Goal: Task Accomplishment & Management: Manage account settings

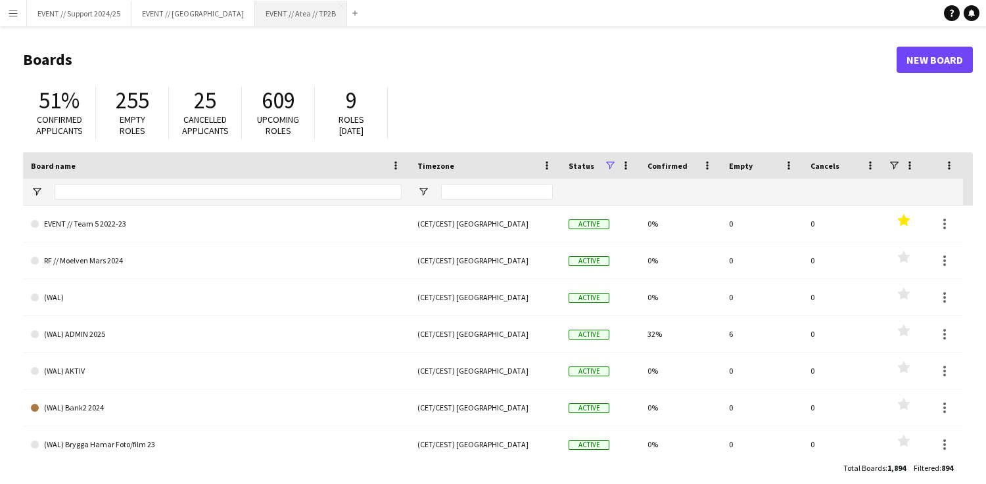
click at [267, 12] on button "EVENT // Atea // TP2B Close" at bounding box center [301, 14] width 92 height 26
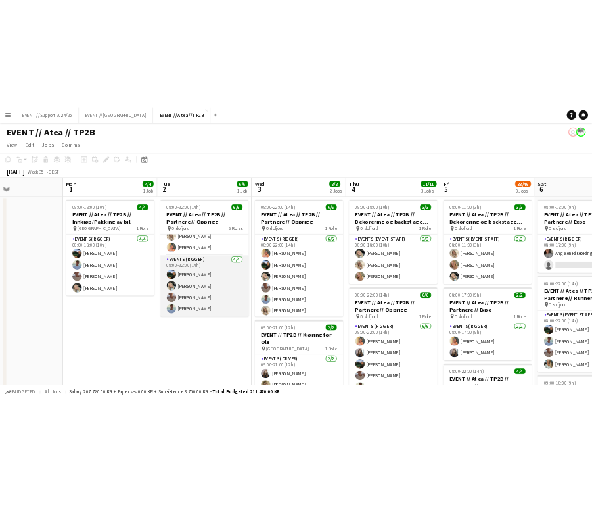
scroll to position [15, 0]
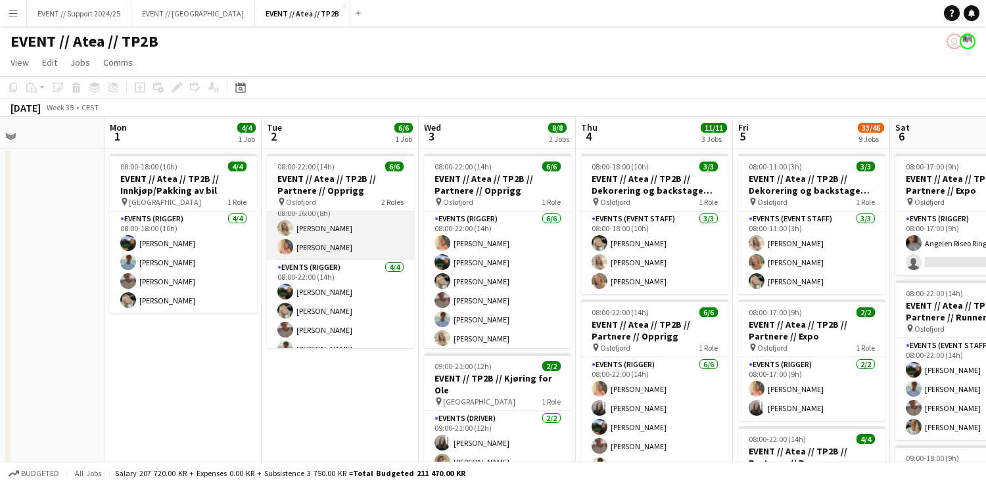
click at [363, 238] on app-card-role "Events (Rigger) [DATE] 08:00-16:00 (8h) [PERSON_NAME] [PERSON_NAME]" at bounding box center [340, 228] width 147 height 64
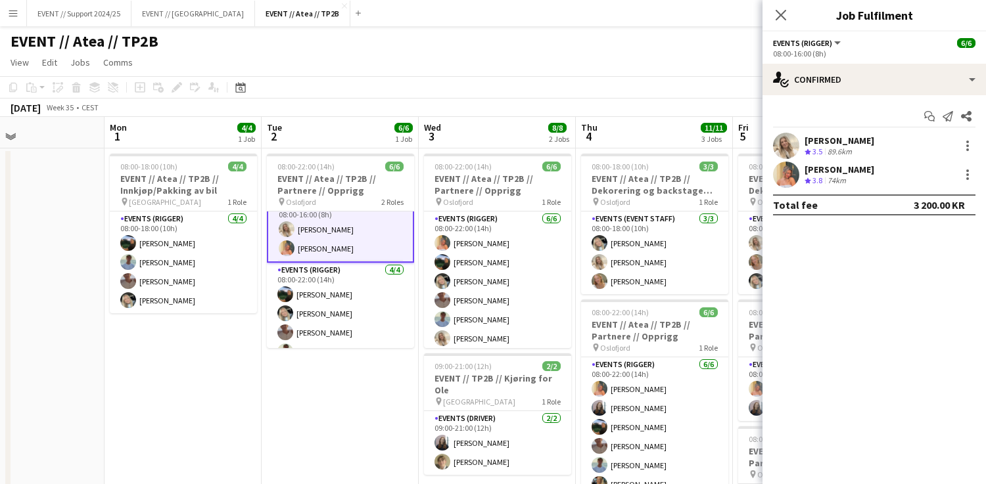
drag, startPoint x: 888, startPoint y: 139, endPoint x: 800, endPoint y: 140, distance: 87.4
click at [800, 140] on div "[PERSON_NAME] Crew rating 3.5 89.6km" at bounding box center [873, 146] width 223 height 26
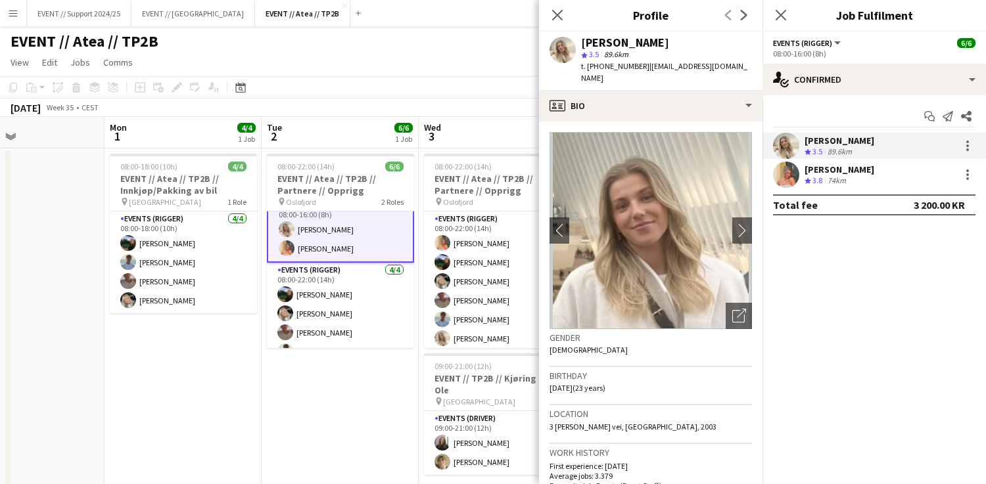
copy div "[PERSON_NAME]"
click at [433, 45] on div "EVENT // Atea // TP2B user" at bounding box center [493, 38] width 986 height 25
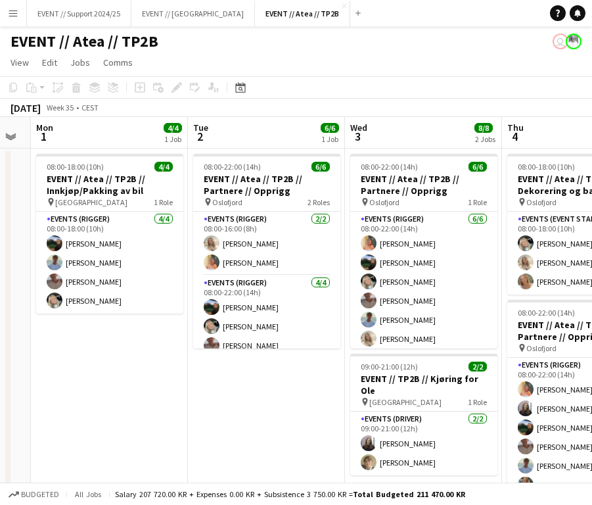
scroll to position [0, 0]
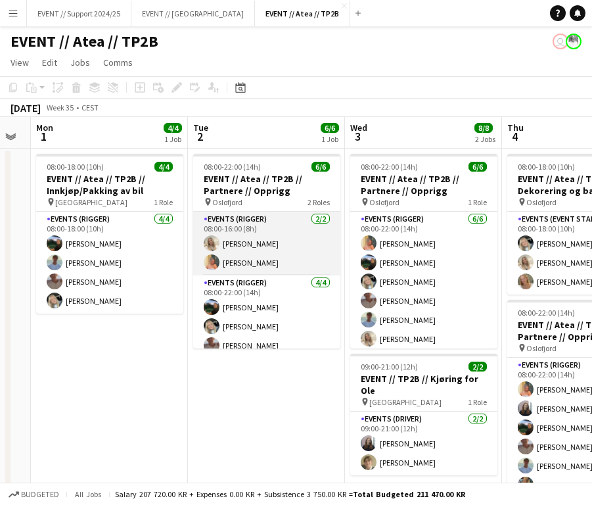
click at [327, 264] on app-card-role "Events (Rigger) [DATE] 08:00-16:00 (8h) [PERSON_NAME] [PERSON_NAME]" at bounding box center [266, 244] width 147 height 64
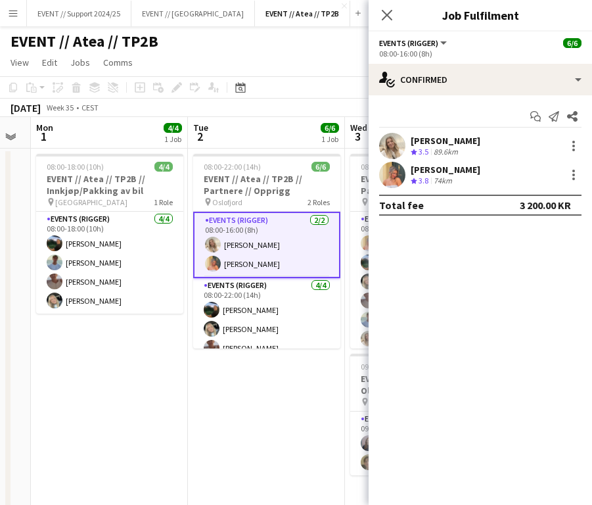
drag, startPoint x: 413, startPoint y: 167, endPoint x: 540, endPoint y: 172, distance: 126.9
click at [540, 172] on div "[PERSON_NAME] Crew rating 3.8 74km" at bounding box center [480, 175] width 223 height 26
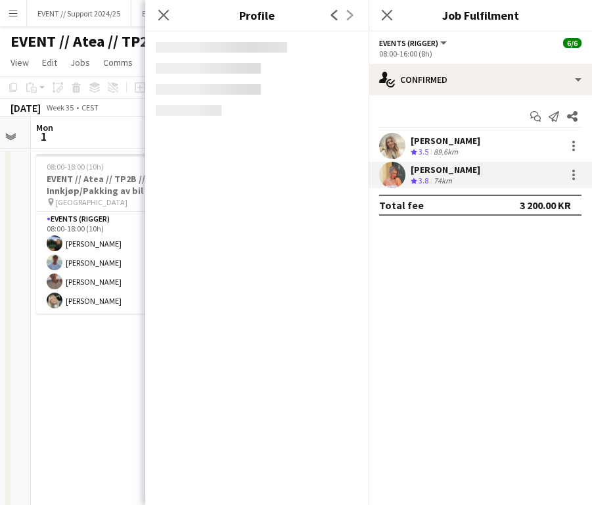
copy div "[PERSON_NAME]"
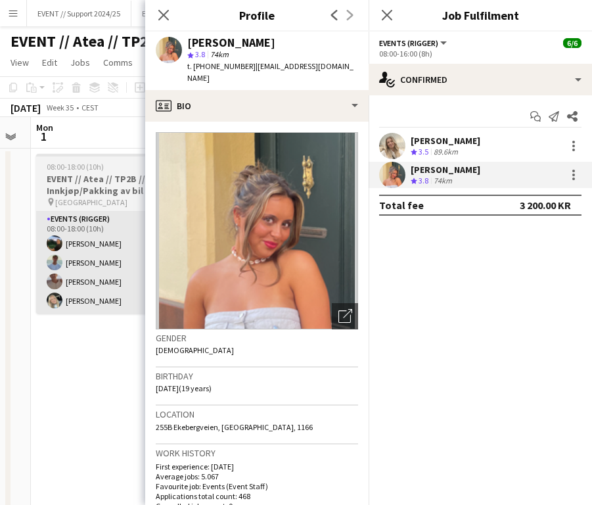
click at [102, 277] on app-card-role "Events (Rigger) [DATE] 08:00-18:00 (10h) [PERSON_NAME] [PERSON_NAME] [PERSON_NA…" at bounding box center [109, 263] width 147 height 102
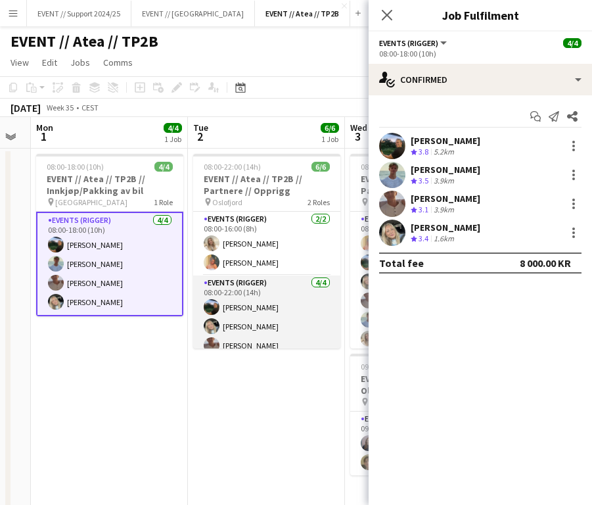
click at [260, 310] on app-card-role "Events (Rigger) [DATE] 08:00-22:00 (14h) [PERSON_NAME] [PERSON_NAME] [PERSON_NA…" at bounding box center [266, 326] width 147 height 102
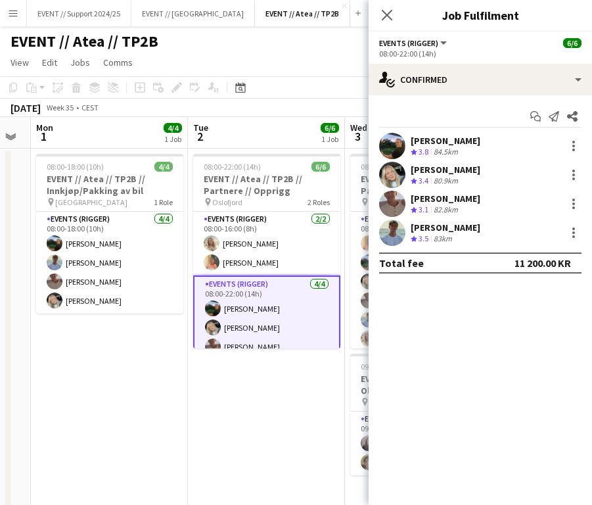
drag, startPoint x: 489, startPoint y: 144, endPoint x: 411, endPoint y: 139, distance: 78.3
click at [411, 139] on div "[PERSON_NAME] Crew rating 3.8 84.5km" at bounding box center [480, 146] width 223 height 26
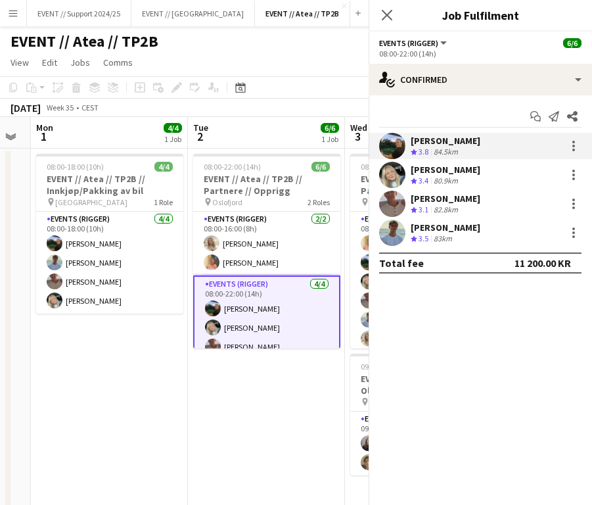
copy div "[PERSON_NAME]"
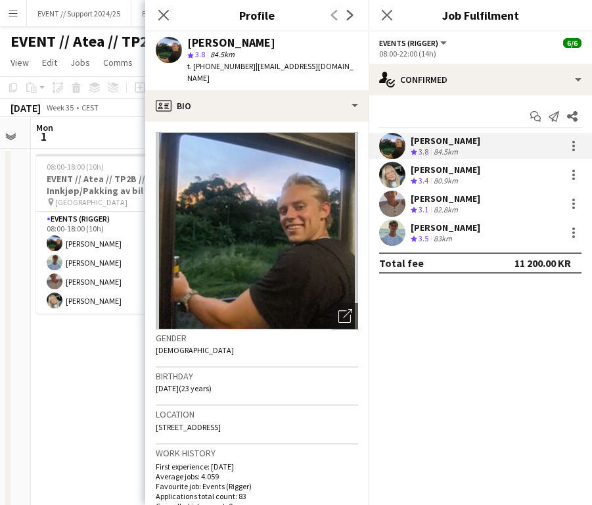
click at [476, 172] on div "[PERSON_NAME] Crew rating 3.4 80.9km" at bounding box center [480, 175] width 223 height 26
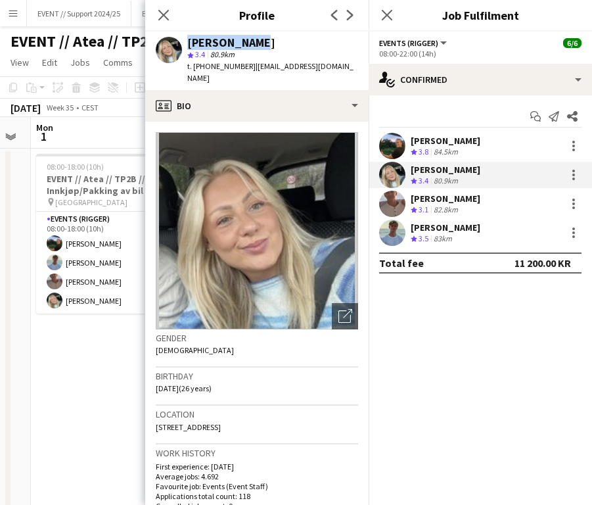
drag, startPoint x: 262, startPoint y: 38, endPoint x: 177, endPoint y: 43, distance: 84.9
click at [177, 43] on div "[PERSON_NAME] star 3.4 80.9km t. [PHONE_NUMBER] | [EMAIL_ADDRESS][DOMAIN_NAME]" at bounding box center [256, 61] width 223 height 58
copy div "[PERSON_NAME]"
click at [459, 209] on div "82.8km" at bounding box center [446, 209] width 30 height 11
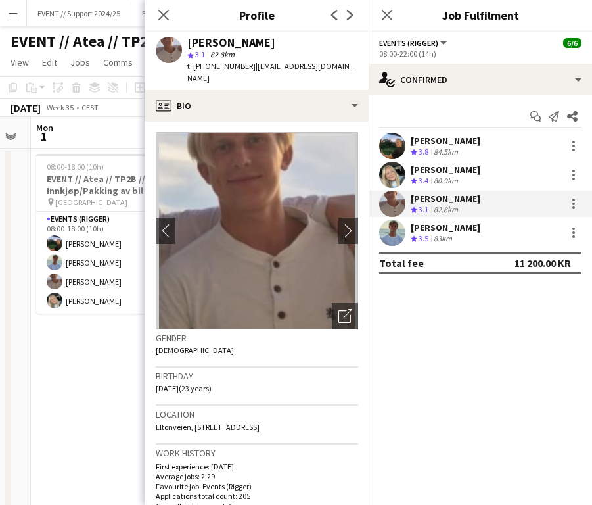
drag, startPoint x: 502, startPoint y: 200, endPoint x: 413, endPoint y: 196, distance: 88.8
click at [413, 196] on div "[PERSON_NAME] Crew rating 3.1 82.8km" at bounding box center [480, 204] width 223 height 26
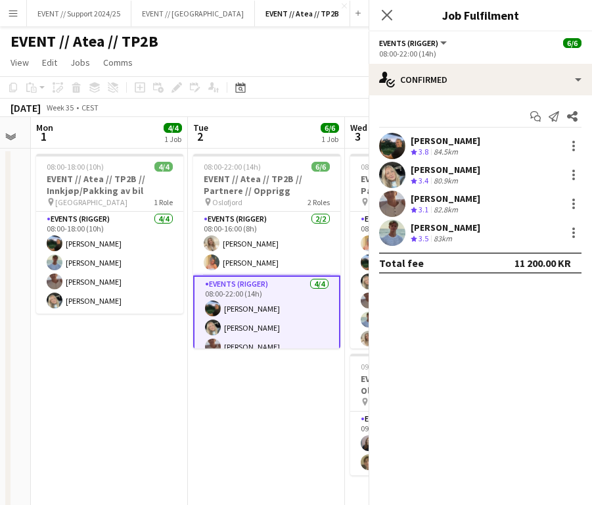
copy div "[PERSON_NAME]"
drag, startPoint x: 509, startPoint y: 222, endPoint x: 409, endPoint y: 225, distance: 99.9
click at [409, 225] on div "[PERSON_NAME] Crew rating 3.5 83km" at bounding box center [480, 232] width 223 height 26
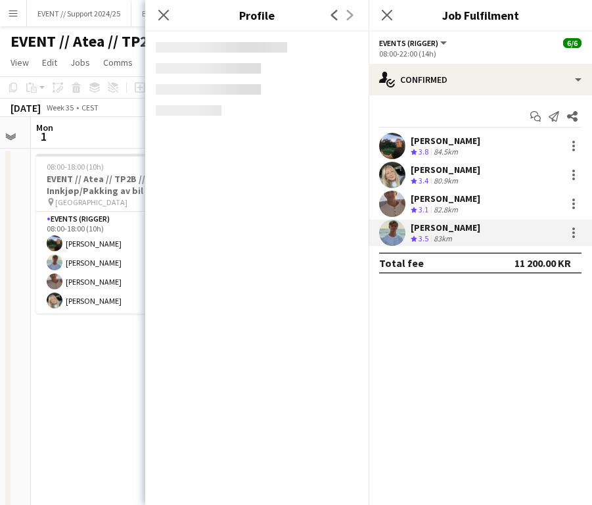
copy div "[PERSON_NAME]"
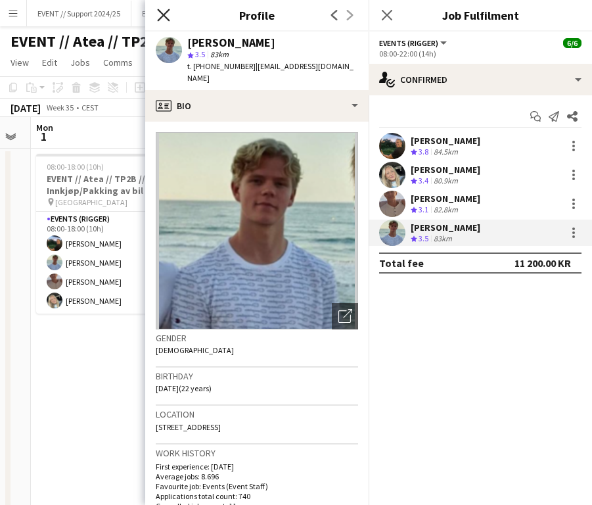
click at [160, 13] on icon "Close pop-in" at bounding box center [163, 15] width 12 height 12
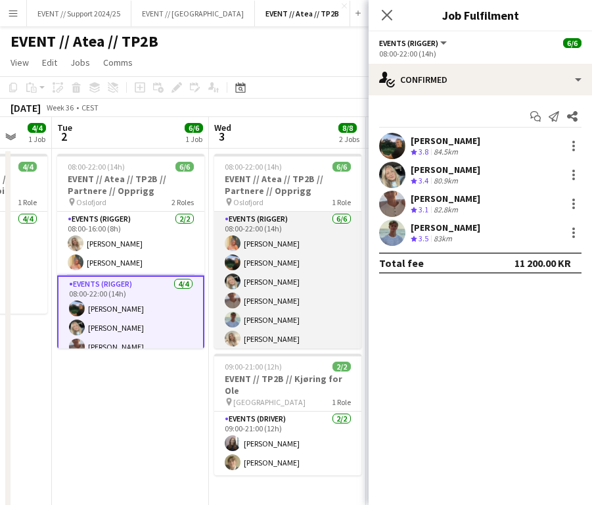
scroll to position [0, 452]
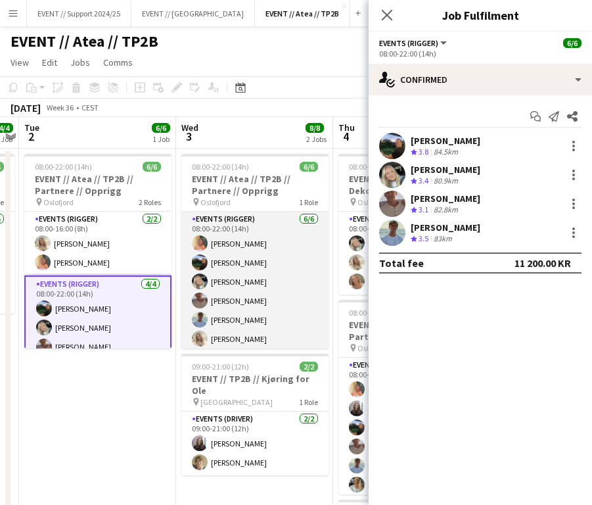
click at [261, 298] on app-card-role "Events (Rigger) [DATE] 08:00-22:00 (14h) [PERSON_NAME] [PERSON_NAME] [PERSON_NA…" at bounding box center [254, 282] width 147 height 140
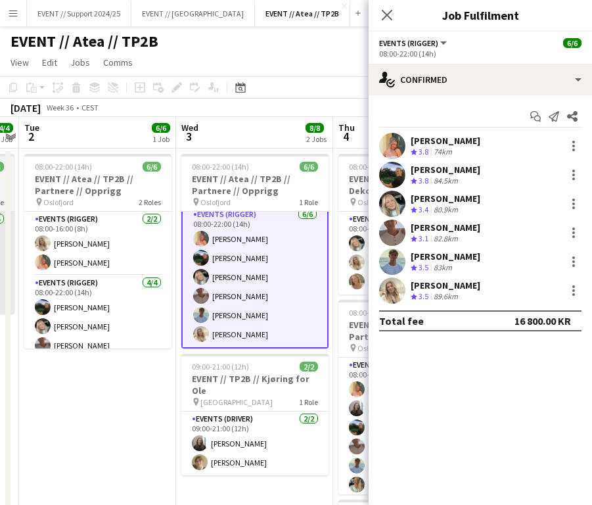
scroll to position [6, 0]
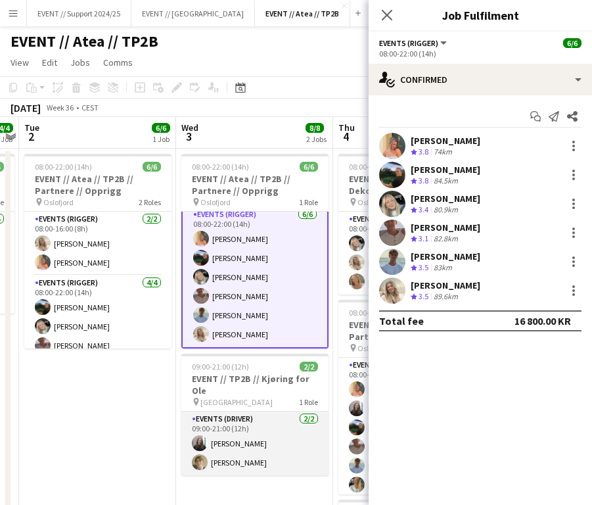
click at [231, 437] on app-card-role "Events (Driver) [DATE] 09:00-21:00 (12h) [PERSON_NAME] [PERSON_NAME]" at bounding box center [254, 443] width 147 height 64
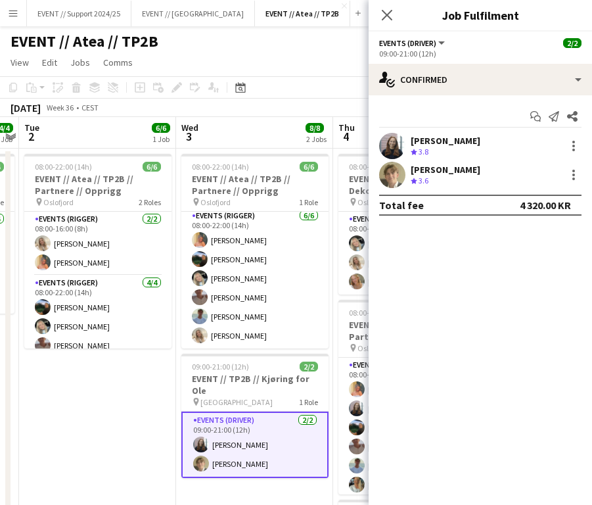
scroll to position [3, 0]
drag, startPoint x: 503, startPoint y: 142, endPoint x: 410, endPoint y: 141, distance: 93.3
click at [410, 141] on div "[PERSON_NAME] Crew rating 3.8" at bounding box center [480, 146] width 223 height 26
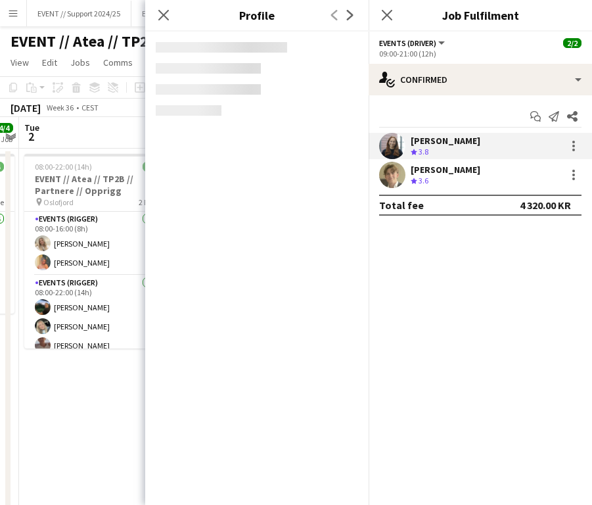
copy div "[PERSON_NAME]"
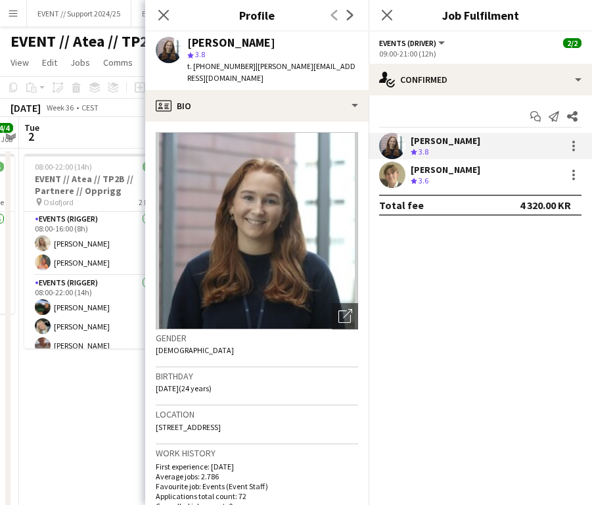
click at [490, 164] on div "[PERSON_NAME] Crew rating 3.6" at bounding box center [480, 175] width 223 height 26
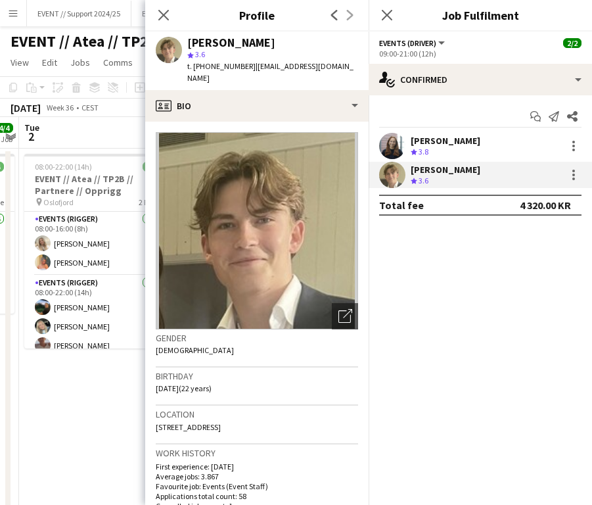
drag, startPoint x: 480, startPoint y: 174, endPoint x: 411, endPoint y: 173, distance: 69.0
click at [411, 173] on div "[PERSON_NAME] Crew rating 3.6" at bounding box center [480, 175] width 223 height 26
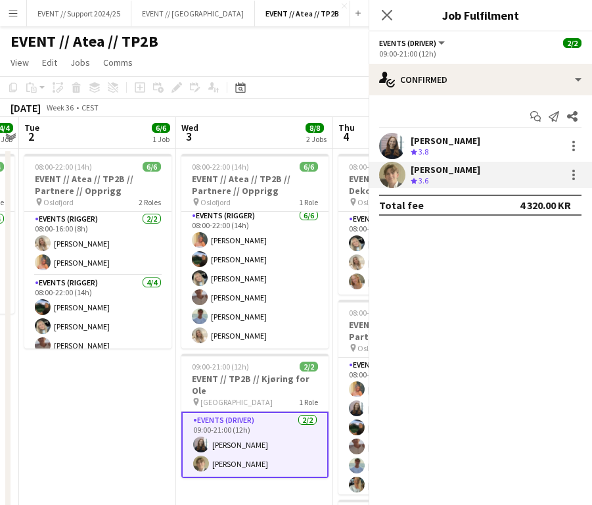
copy div "[PERSON_NAME]"
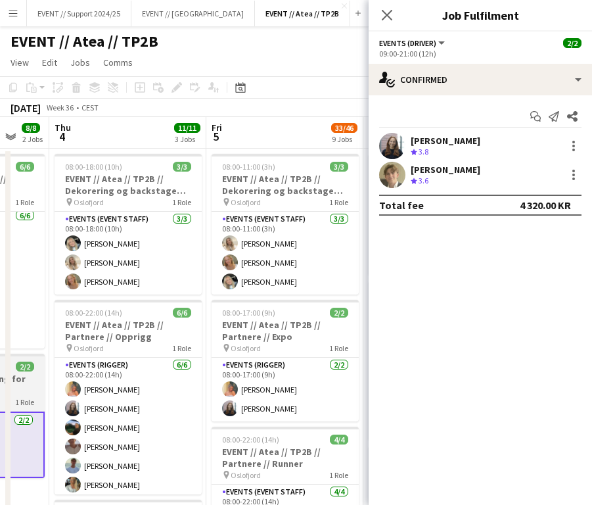
scroll to position [0, 426]
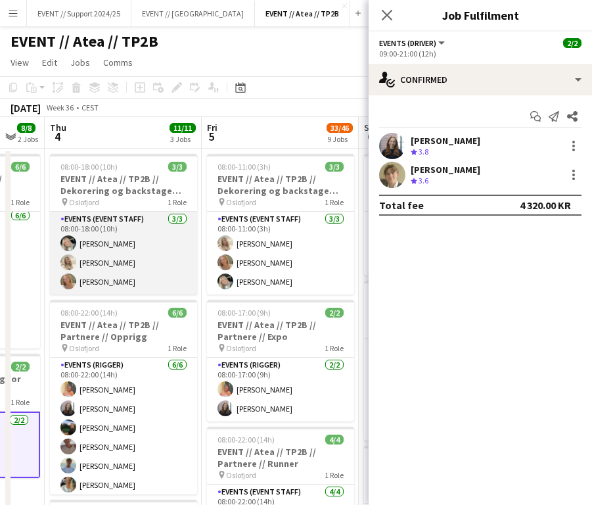
click at [110, 267] on app-card-role "Events (Event Staff) [DATE] 08:00-18:00 (10h) [PERSON_NAME] [PERSON_NAME] [PERS…" at bounding box center [123, 253] width 147 height 83
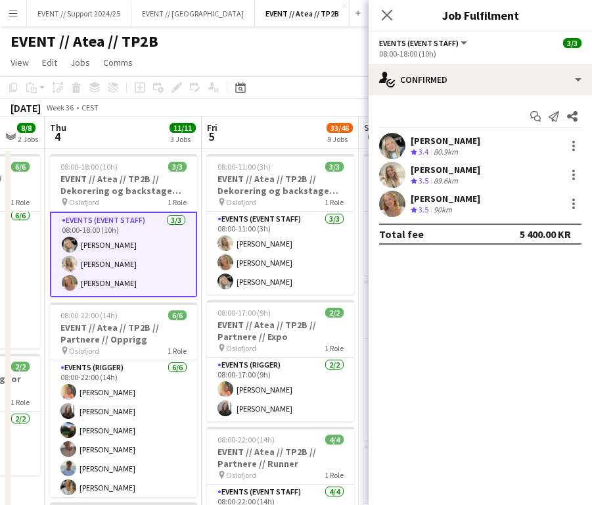
drag, startPoint x: 490, startPoint y: 196, endPoint x: 413, endPoint y: 194, distance: 76.9
click at [413, 194] on div "[PERSON_NAME] Crew rating 3.5 90km" at bounding box center [480, 204] width 223 height 26
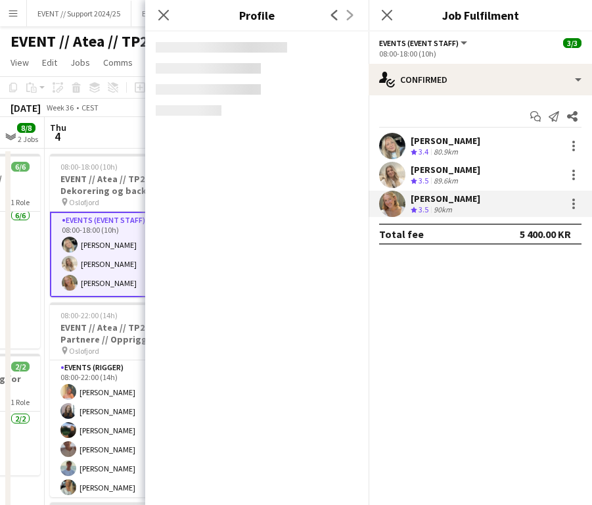
copy div "[PERSON_NAME]"
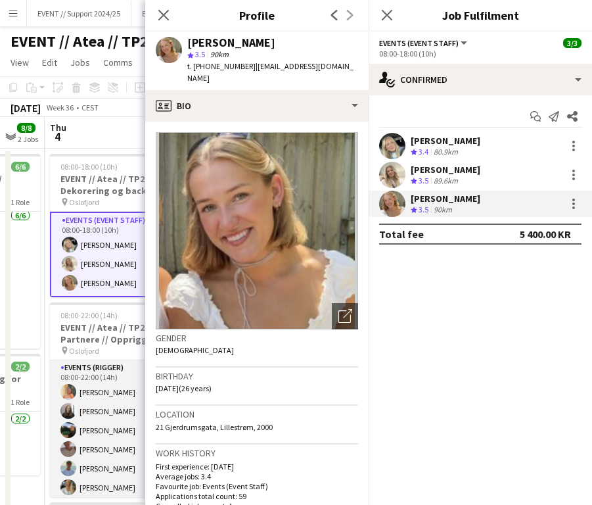
click at [124, 409] on app-card-role "Events (Rigger) [DATE] 08:00-22:00 (14h) [PERSON_NAME] [PERSON_NAME] [PERSON_NA…" at bounding box center [123, 430] width 147 height 140
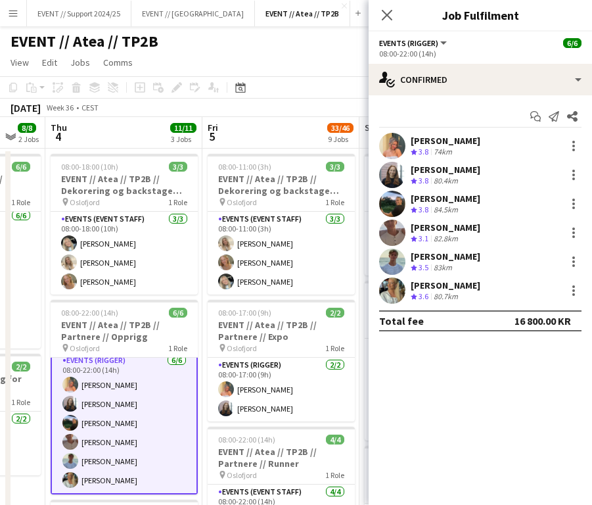
scroll to position [6, 0]
drag, startPoint x: 525, startPoint y: 283, endPoint x: 412, endPoint y: 290, distance: 113.2
click at [412, 290] on div "[PERSON_NAME]-Van Baal Crew rating 3.6 80.7km" at bounding box center [480, 290] width 223 height 26
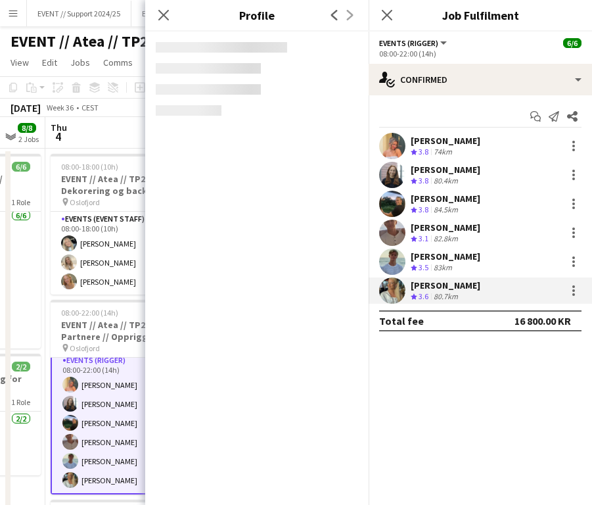
copy div "[PERSON_NAME]"
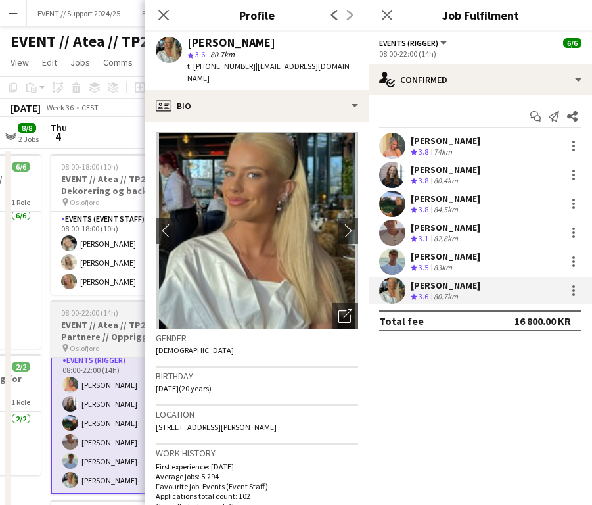
click at [88, 346] on span "Oslofjord" at bounding box center [85, 348] width 30 height 10
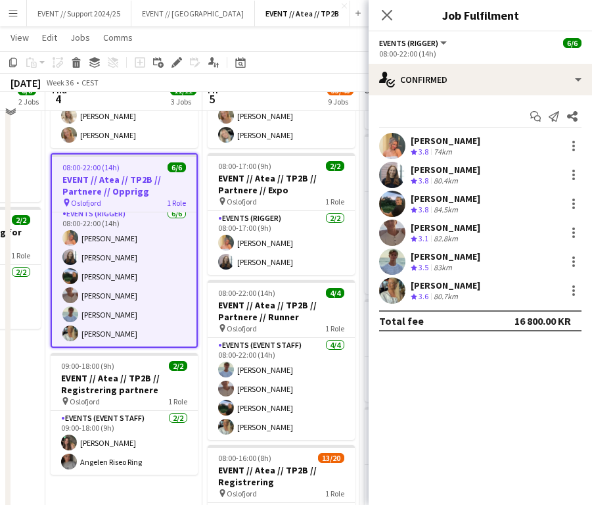
scroll to position [163, 0]
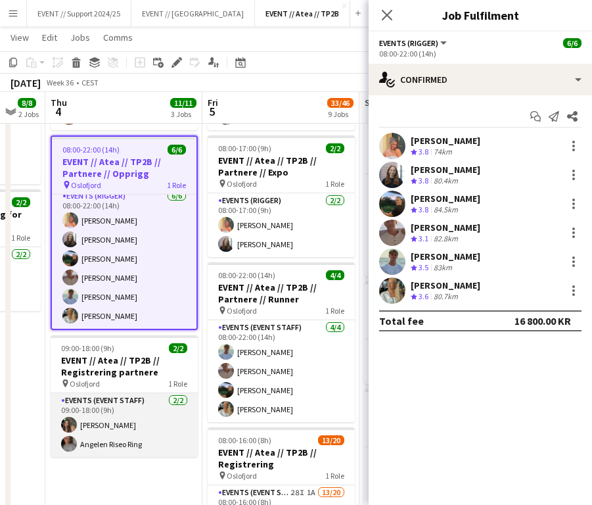
click at [108, 438] on app-card-role "Events (Event Staff) [DATE] 09:00-18:00 (9h) [PERSON_NAME] Ring" at bounding box center [124, 425] width 147 height 64
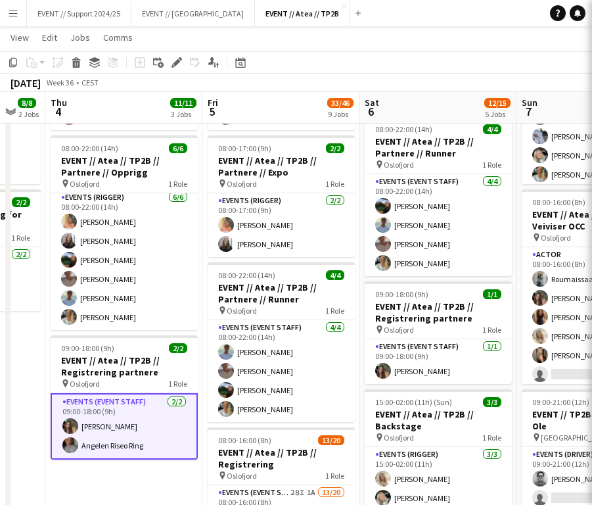
scroll to position [3, 0]
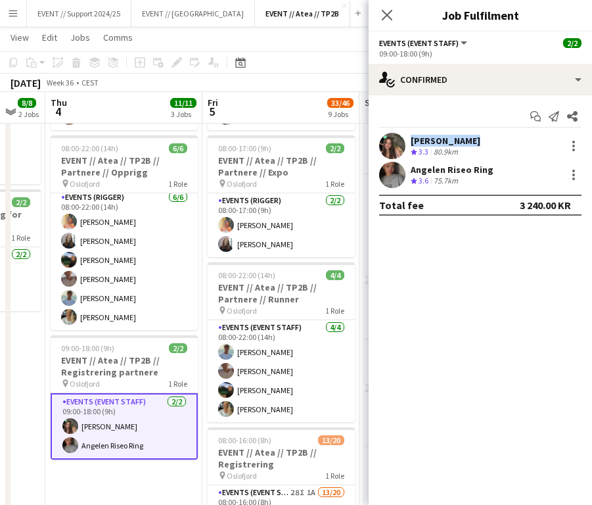
drag, startPoint x: 467, startPoint y: 137, endPoint x: 407, endPoint y: 139, distance: 60.5
click at [407, 139] on div "[PERSON_NAME] Crew rating 3.3 80.9km" at bounding box center [480, 146] width 223 height 26
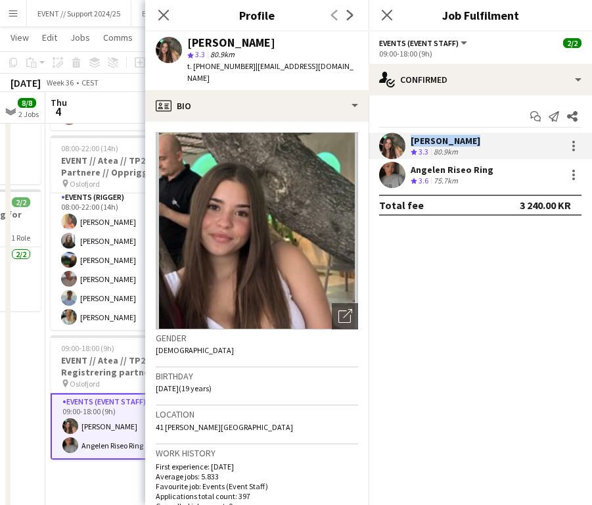
drag, startPoint x: 490, startPoint y: 169, endPoint x: 414, endPoint y: 167, distance: 76.2
click at [413, 167] on div "Angelen Riseo Ring Crew rating 3.6 75.7km" at bounding box center [480, 175] width 223 height 26
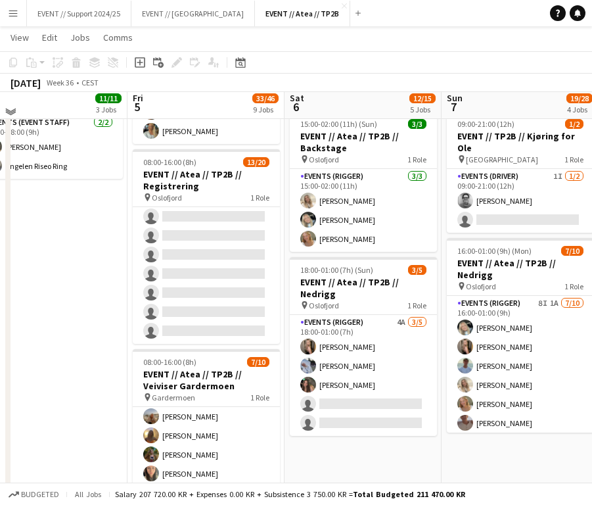
scroll to position [463, 0]
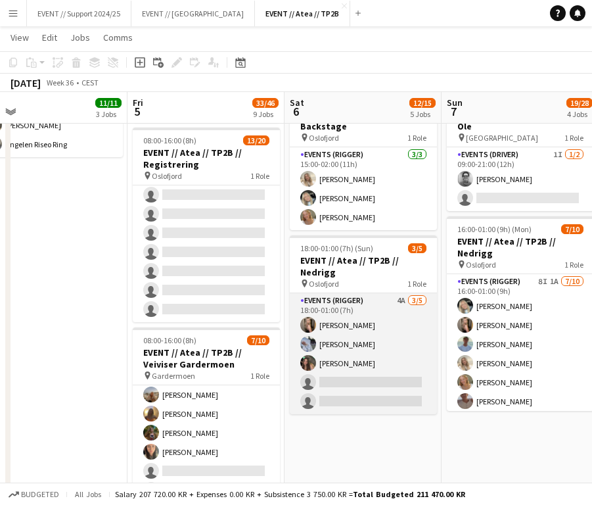
click at [382, 343] on app-card-role "Events (Rigger) 4A [DATE] 18:00-01:00 (7h) [PERSON_NAME] [PERSON_NAME] [PERSON_…" at bounding box center [363, 353] width 147 height 121
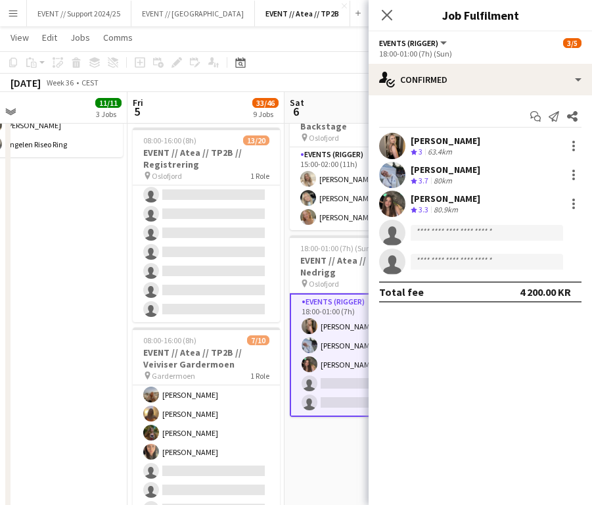
drag, startPoint x: 496, startPoint y: 172, endPoint x: 414, endPoint y: 172, distance: 82.1
click at [414, 172] on div "[PERSON_NAME] Crew rating 3.7 80km" at bounding box center [480, 175] width 223 height 26
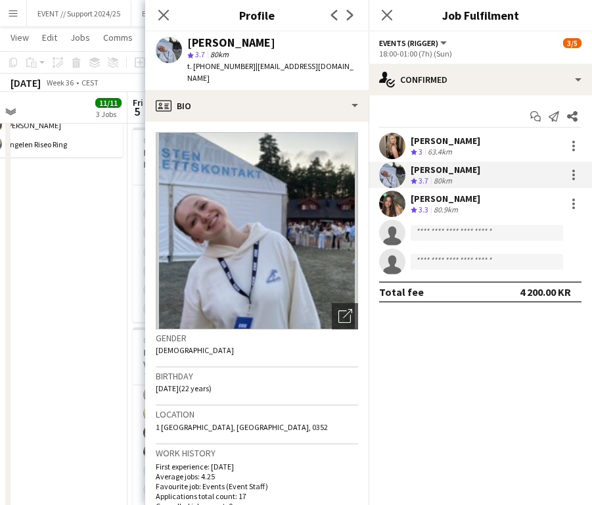
drag, startPoint x: 512, startPoint y: 137, endPoint x: 408, endPoint y: 137, distance: 103.8
click at [408, 137] on div "[PERSON_NAME] Crew rating 3 63.4km" at bounding box center [480, 146] width 223 height 26
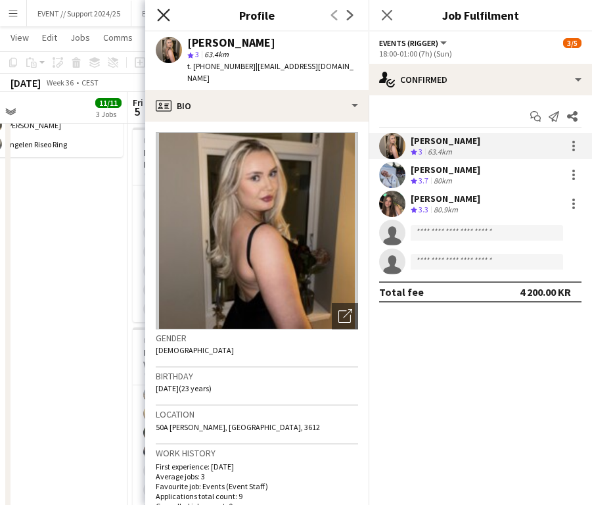
click at [162, 15] on icon "Close pop-in" at bounding box center [163, 15] width 12 height 12
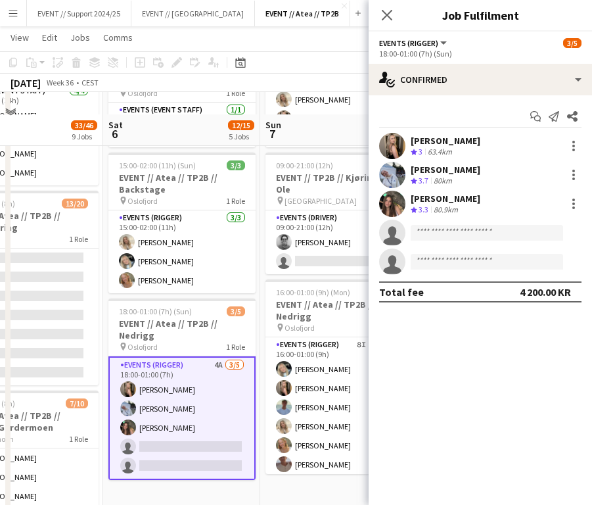
scroll to position [398, 0]
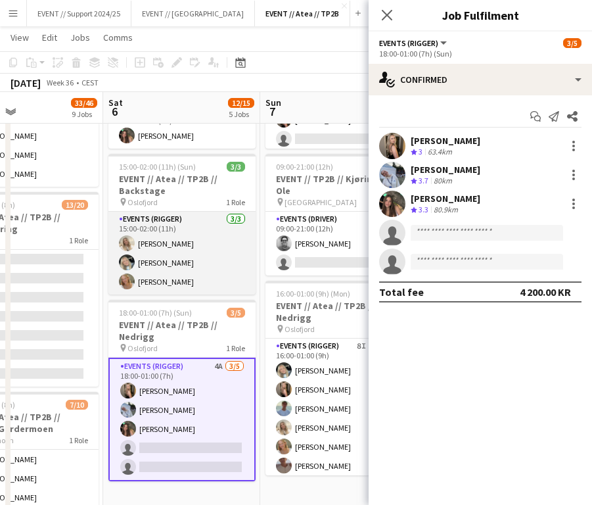
click at [193, 260] on app-card-role "Events (Rigger) [DATE] 15:00-02:00 (11h) [PERSON_NAME] [PERSON_NAME] [PERSON_NA…" at bounding box center [181, 253] width 147 height 83
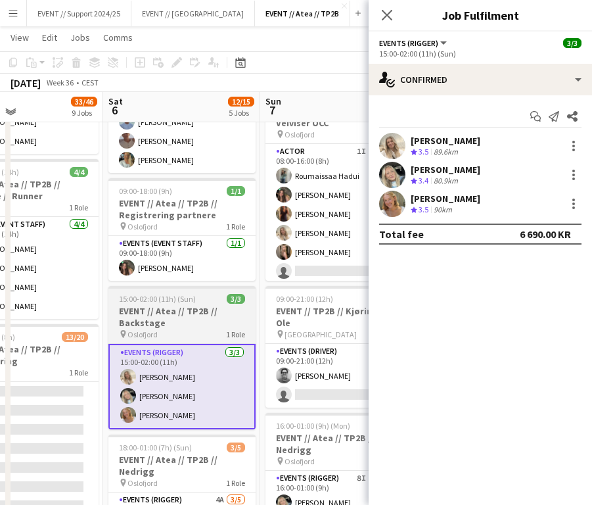
scroll to position [265, 0]
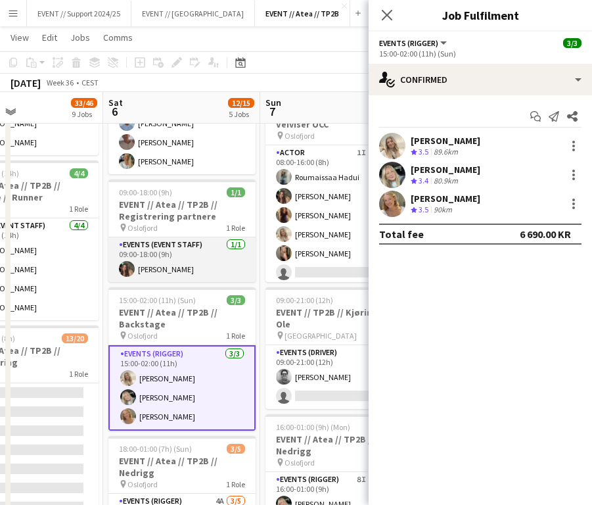
click at [169, 262] on app-card-role "Events (Event Staff) [DATE] 09:00-18:00 (9h) [PERSON_NAME]" at bounding box center [181, 259] width 147 height 45
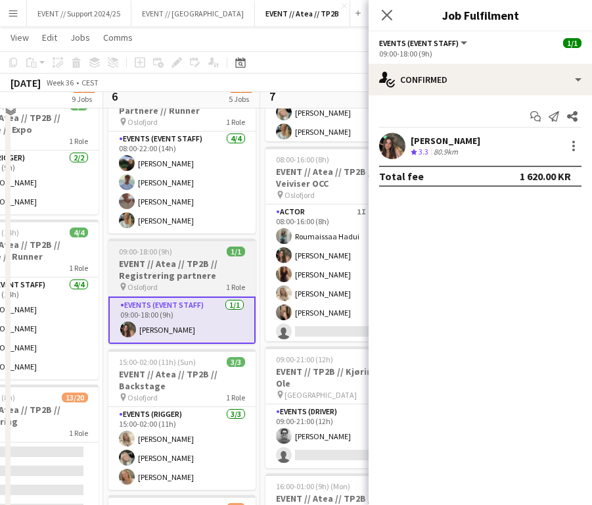
scroll to position [187, 0]
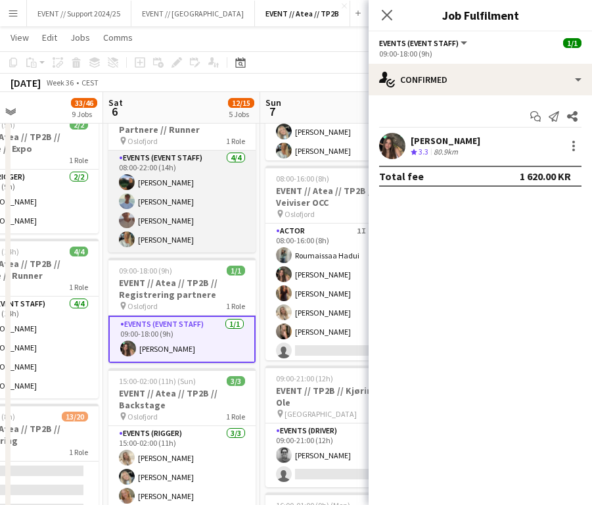
click at [166, 212] on app-card-role "Events (Event Staff) [DATE] 08:00-22:00 (14h) [PERSON_NAME] [PERSON_NAME] [PERS…" at bounding box center [181, 201] width 147 height 102
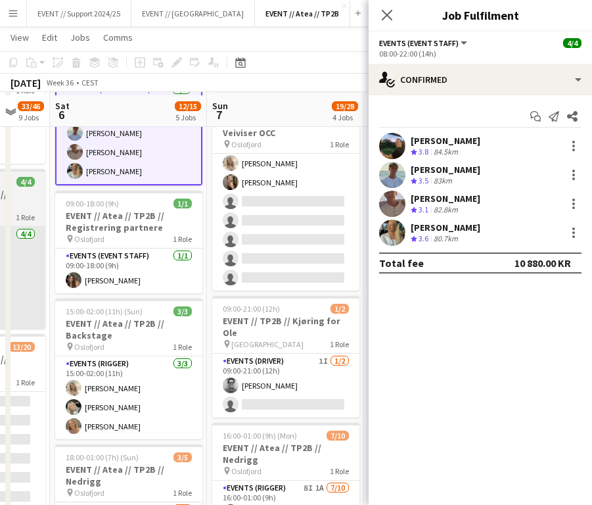
scroll to position [266, 0]
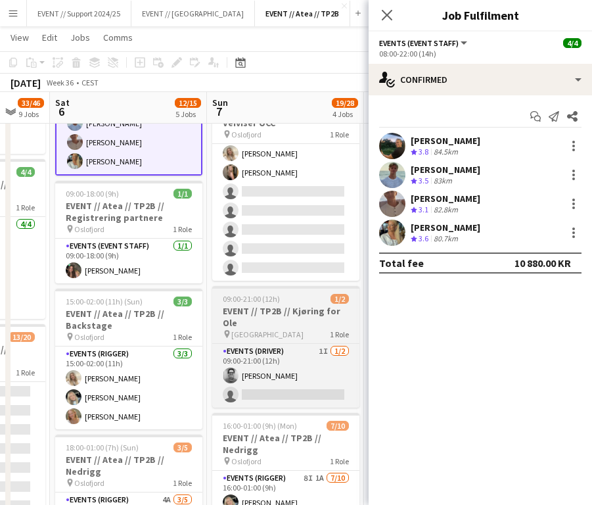
click at [281, 329] on div "pin Oslo 1 Role" at bounding box center [285, 334] width 147 height 11
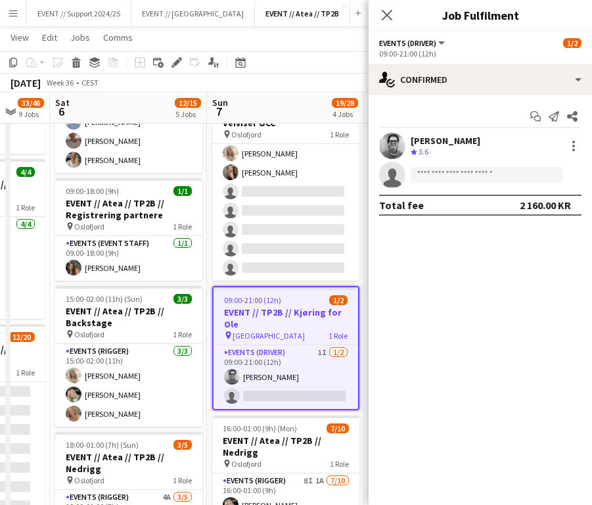
click at [281, 321] on h3 "EVENT // TP2B // Kjøring for Ole" at bounding box center [286, 318] width 145 height 24
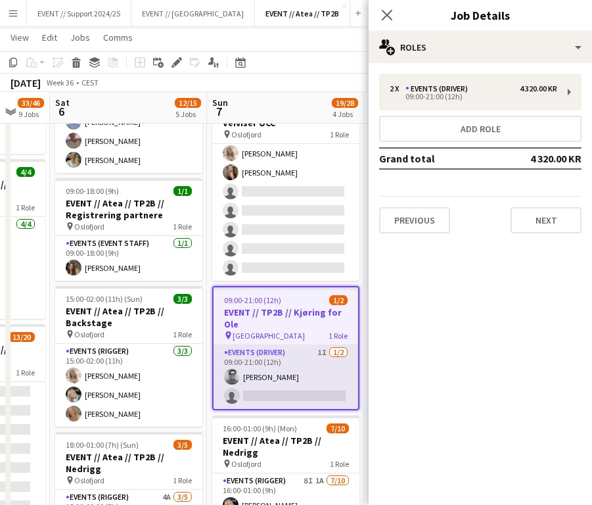
click at [285, 362] on app-card-role "Events (Driver) 1I [DATE] 09:00-21:00 (12h) [PERSON_NAME] single-neutral-actions" at bounding box center [286, 377] width 145 height 64
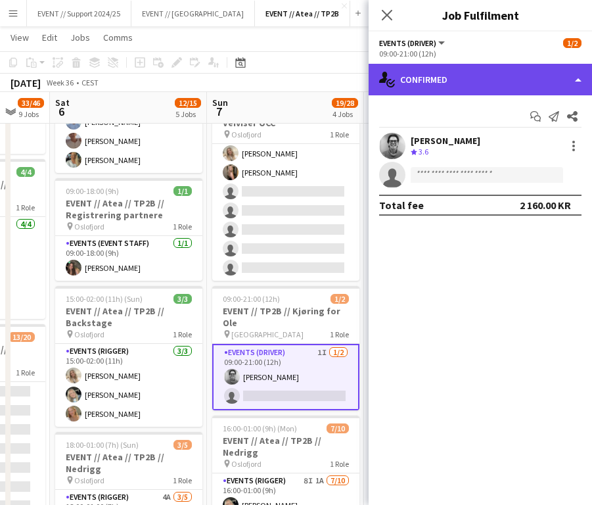
click at [469, 74] on div "single-neutral-actions-check-2 Confirmed" at bounding box center [480, 80] width 223 height 32
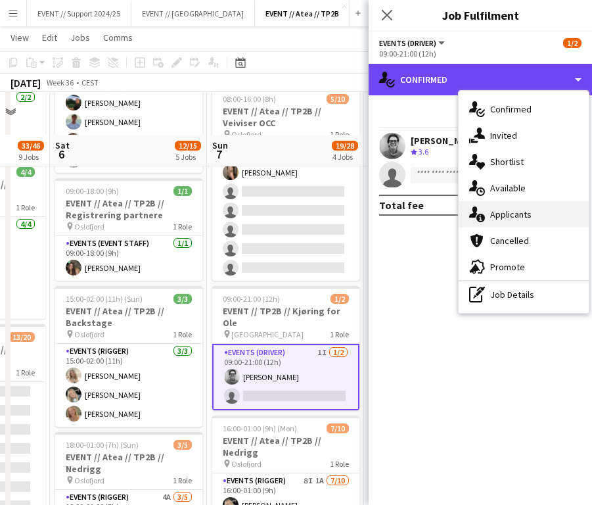
scroll to position [402, 0]
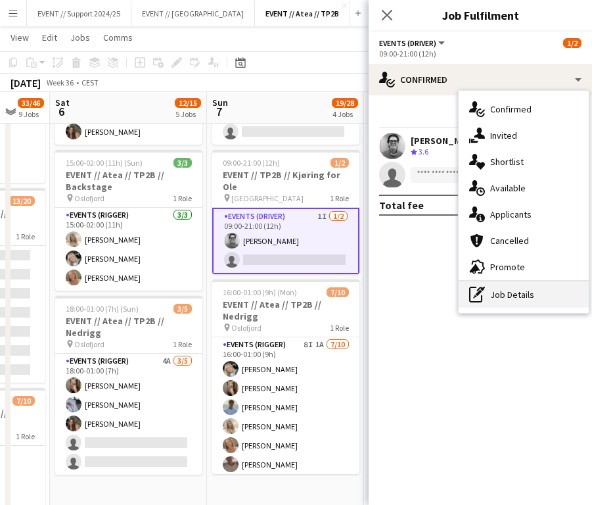
click at [530, 298] on div "pen-write Job Details" at bounding box center [524, 294] width 130 height 26
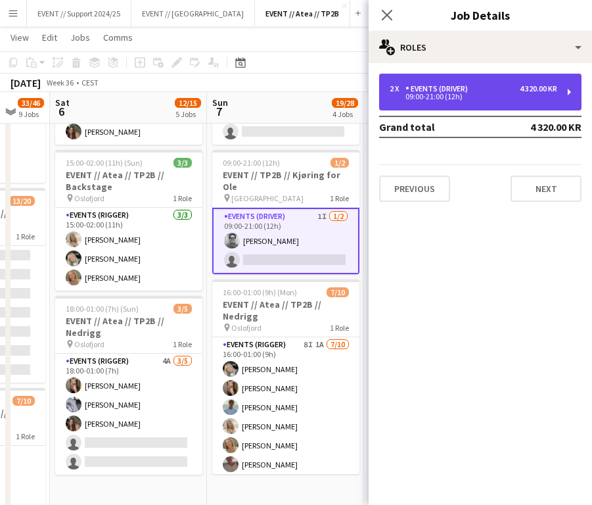
click at [505, 102] on div "2 x Events (Driver) 4 320.00 KR 09:00-21:00 (12h)" at bounding box center [480, 92] width 202 height 37
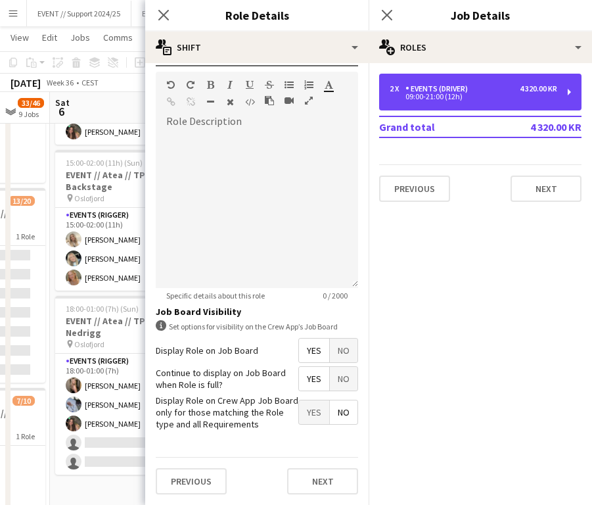
scroll to position [385, 0]
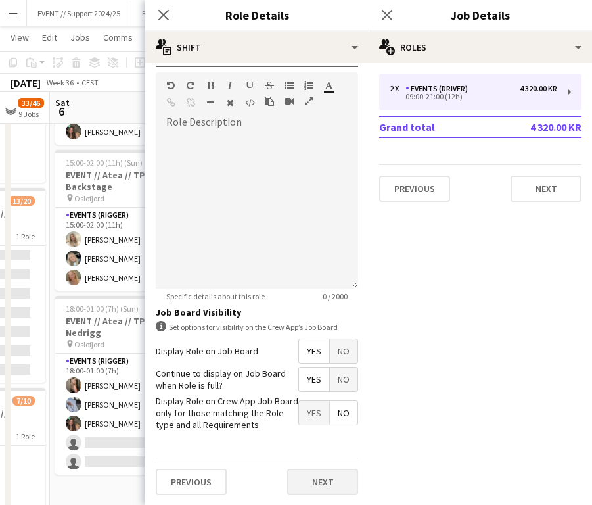
click at [329, 480] on button "Next" at bounding box center [322, 482] width 71 height 26
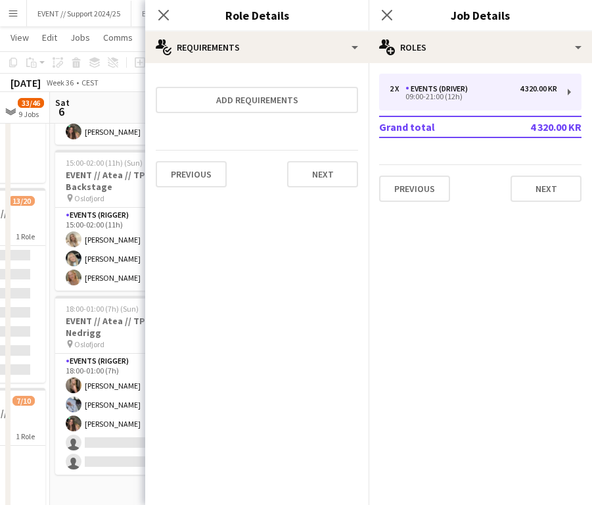
scroll to position [0, 0]
click at [336, 183] on button "Next" at bounding box center [322, 174] width 71 height 26
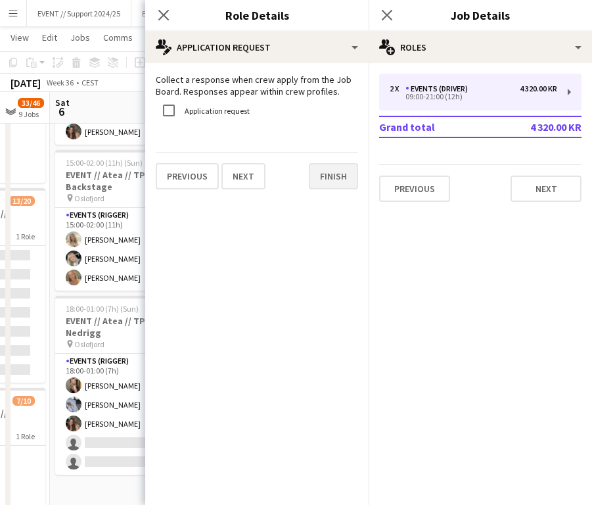
click at [338, 183] on button "Finish" at bounding box center [333, 176] width 49 height 26
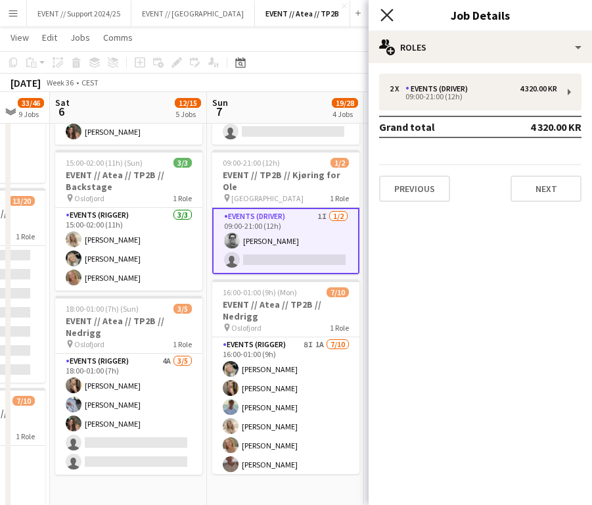
click at [388, 15] on icon "Close pop-in" at bounding box center [386, 15] width 12 height 12
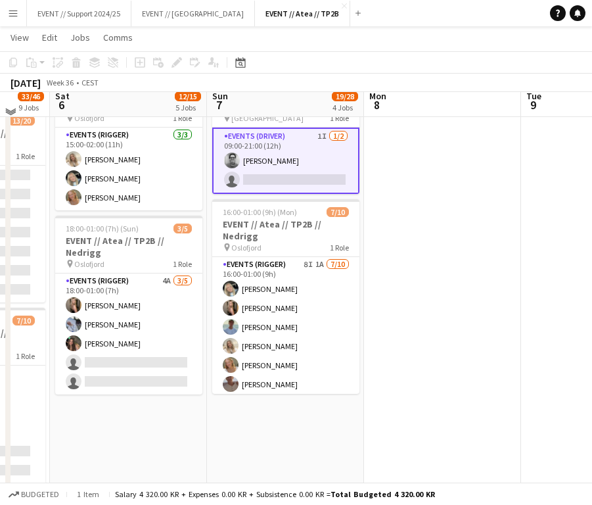
scroll to position [484, 0]
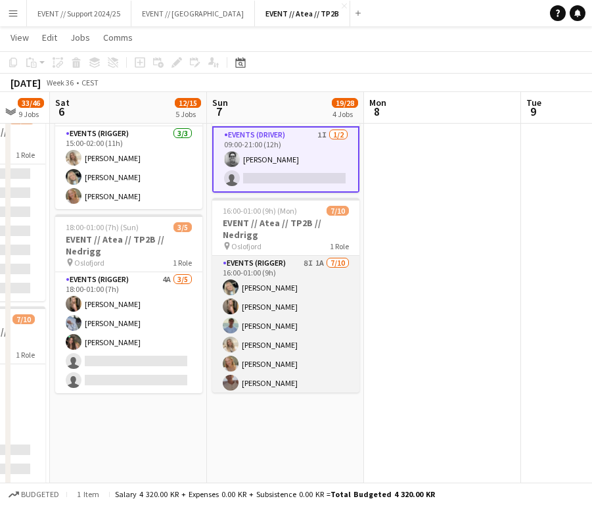
click at [294, 320] on app-card-role "Events (Rigger) 8I 1A [DATE] 16:00-01:00 (9h) [PERSON_NAME] [PERSON_NAME] [PERS…" at bounding box center [285, 364] width 147 height 216
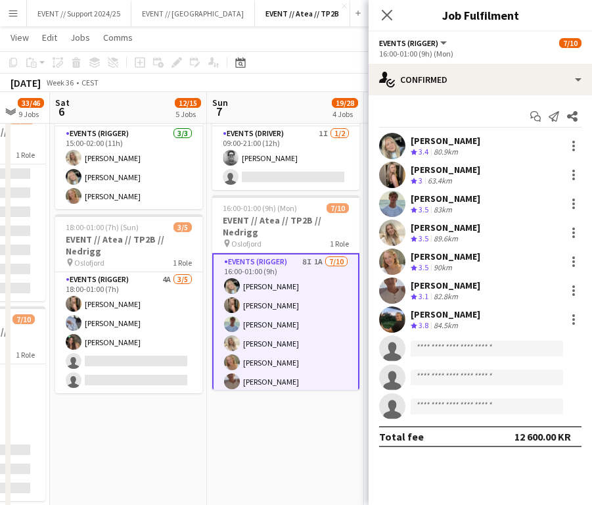
click at [267, 411] on app-date-cell "08:00-16:00 (8h) 6/6 EVENT // Atea // TP2B // Partnere // Nedrigg pin Oslofjord…" at bounding box center [285, 343] width 157 height 1359
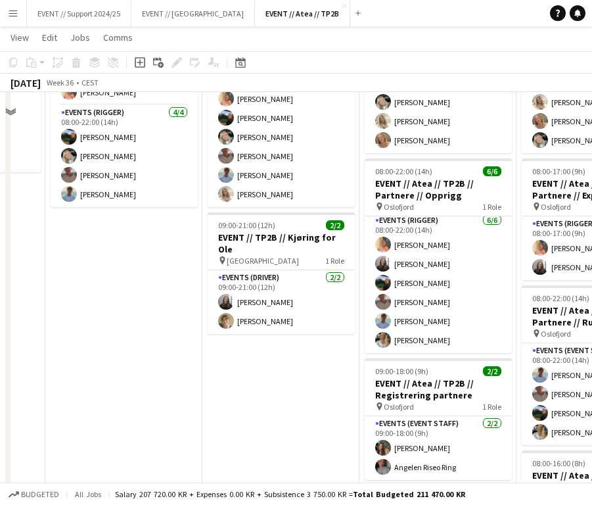
scroll to position [106, 0]
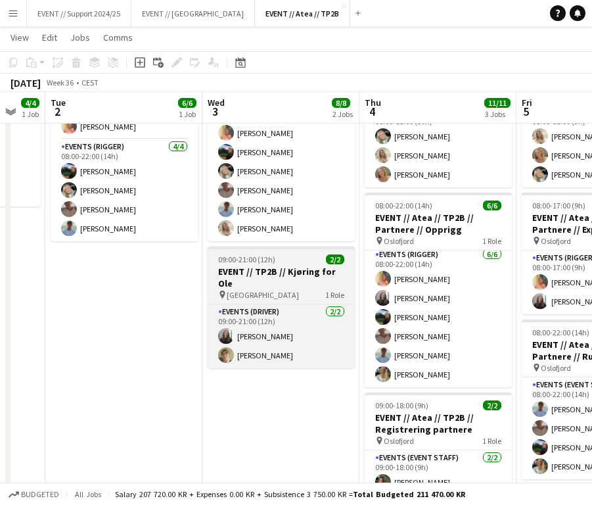
click at [292, 289] on div "pin Oslo 1 Role" at bounding box center [281, 294] width 147 height 11
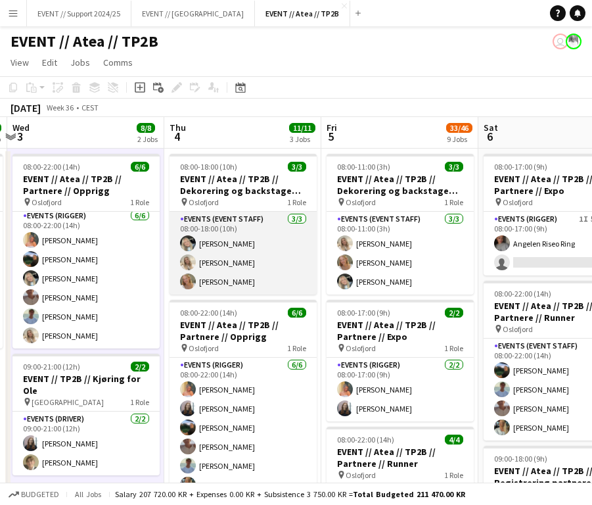
scroll to position [0, 0]
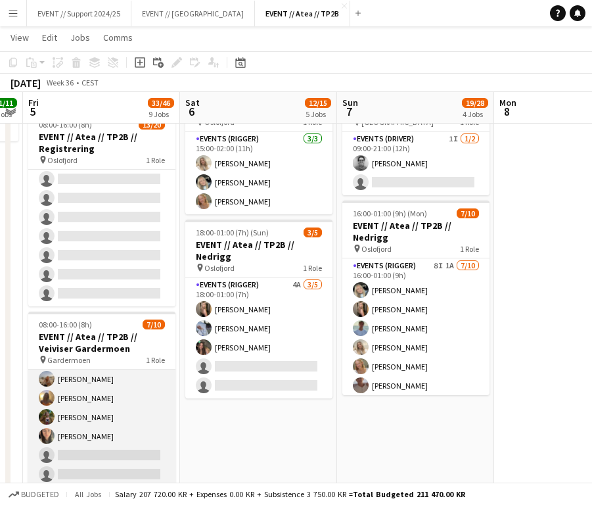
click at [95, 382] on app-card-role "Events (Event Staff) 4I 2A [DATE] 08:00-16:00 (8h) [PERSON_NAME] [PERSON_NAME] …" at bounding box center [101, 398] width 147 height 216
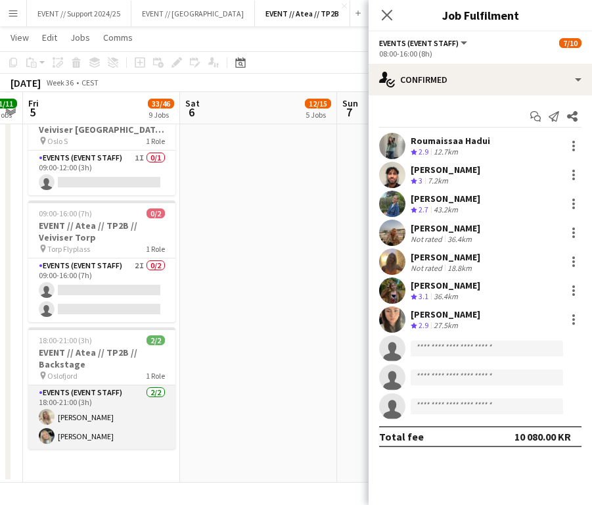
scroll to position [1024, 0]
click at [96, 432] on app-card-role "Events (Event Staff) [DATE] 18:00-21:00 (3h) [PERSON_NAME] [PERSON_NAME]" at bounding box center [101, 417] width 147 height 64
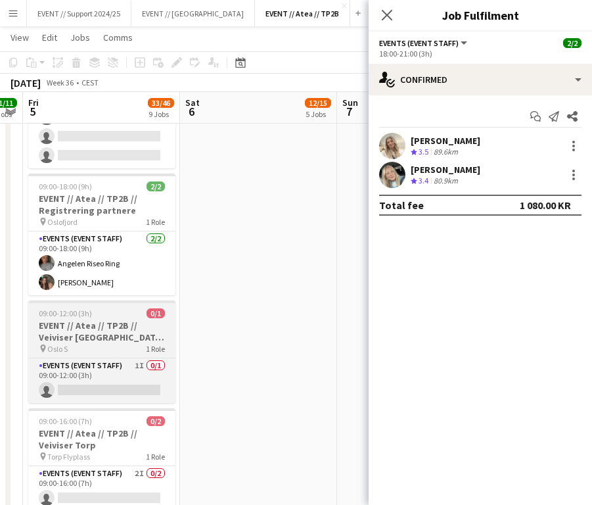
click at [110, 331] on h3 "EVENT // Atea // TP2B // Veiviser [GEOGRAPHIC_DATA] S" at bounding box center [101, 331] width 147 height 24
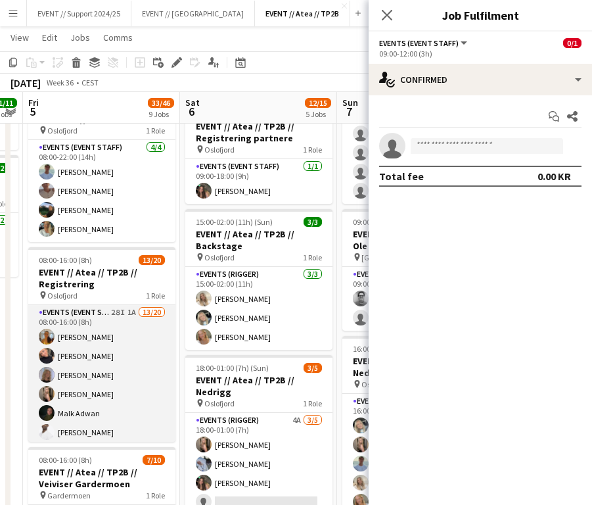
click at [99, 334] on app-card-role "Events (Event Staff) 28I 1A 13/20 08:00-16:00 (8h) [PERSON_NAME] [PERSON_NAME] …" at bounding box center [101, 508] width 147 height 407
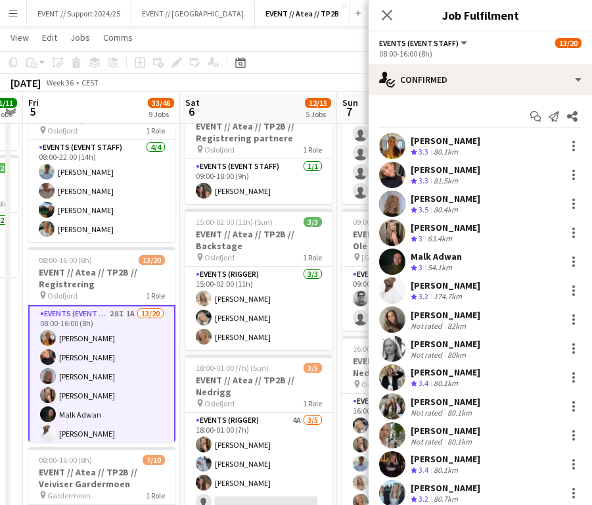
drag, startPoint x: 477, startPoint y: 138, endPoint x: 412, endPoint y: 139, distance: 65.1
click at [412, 139] on div "[PERSON_NAME] Crew rating 3.3 80.1km" at bounding box center [480, 146] width 223 height 26
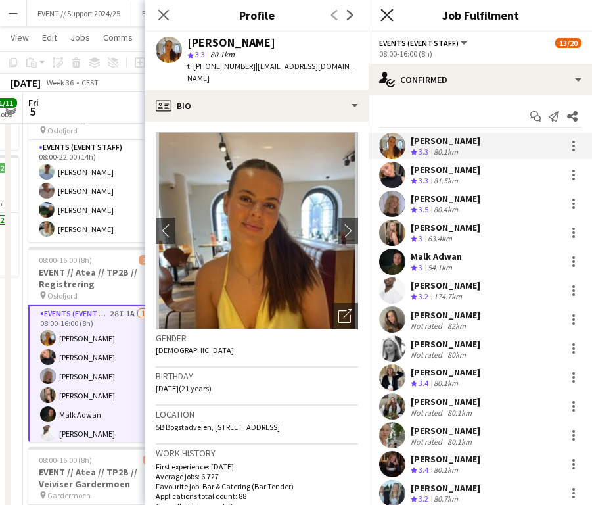
click at [387, 14] on icon "Close pop-in" at bounding box center [386, 15] width 12 height 12
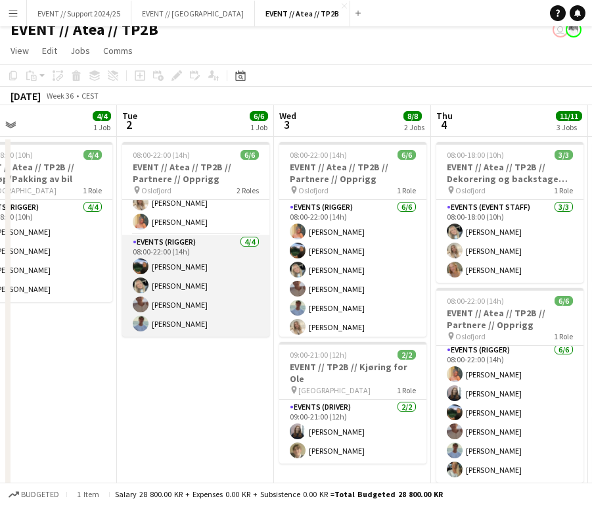
scroll to position [0, 0]
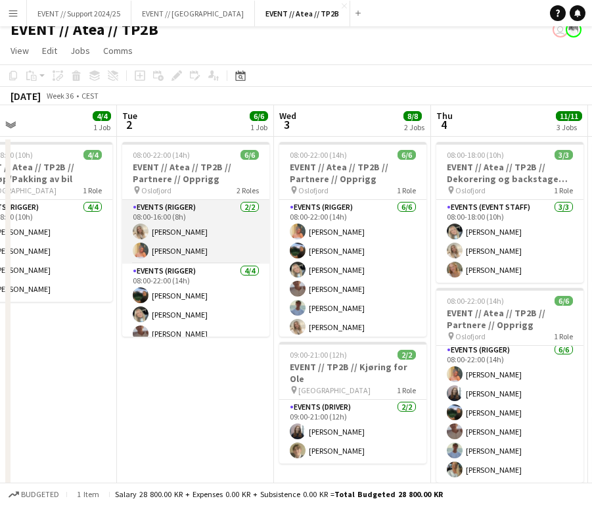
click at [193, 233] on app-card-role "Events (Rigger) [DATE] 08:00-16:00 (8h) [PERSON_NAME] [PERSON_NAME]" at bounding box center [195, 232] width 147 height 64
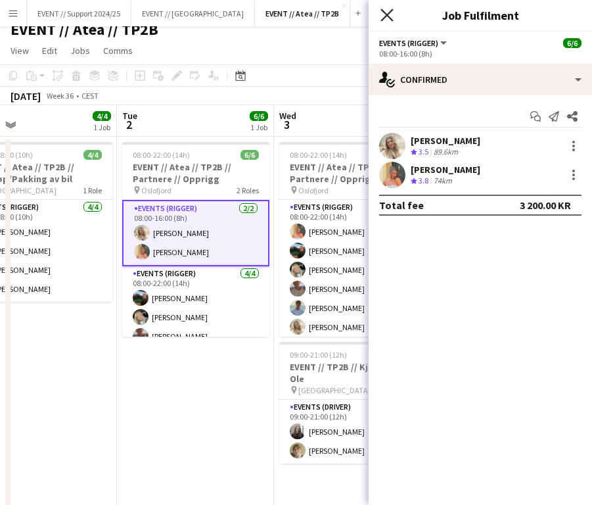
click at [387, 16] on icon at bounding box center [386, 15] width 12 height 12
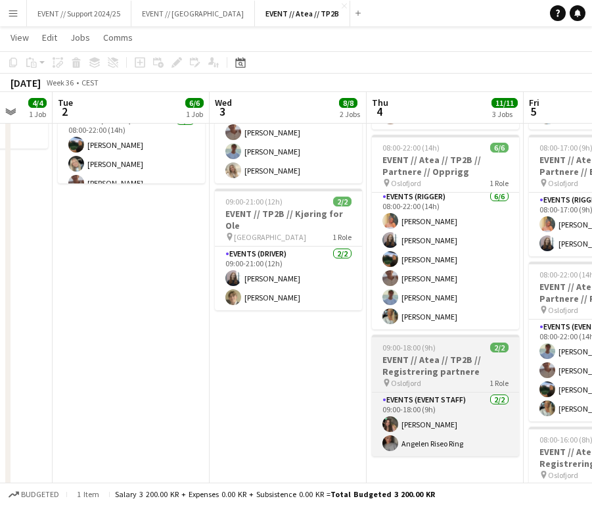
scroll to position [164, 0]
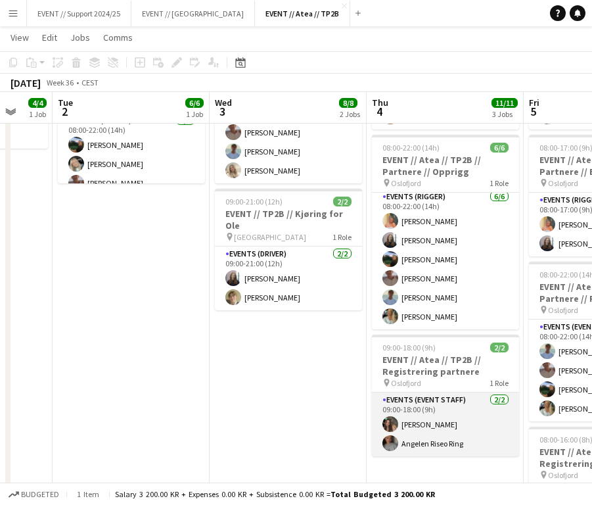
click at [432, 424] on app-card-role "Events (Event Staff) [DATE] 09:00-18:00 (9h) [PERSON_NAME] Ring" at bounding box center [445, 424] width 147 height 64
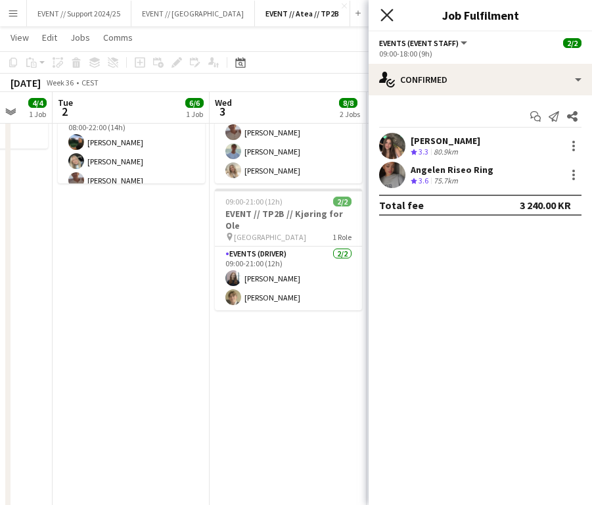
click at [390, 19] on icon at bounding box center [386, 15] width 12 height 12
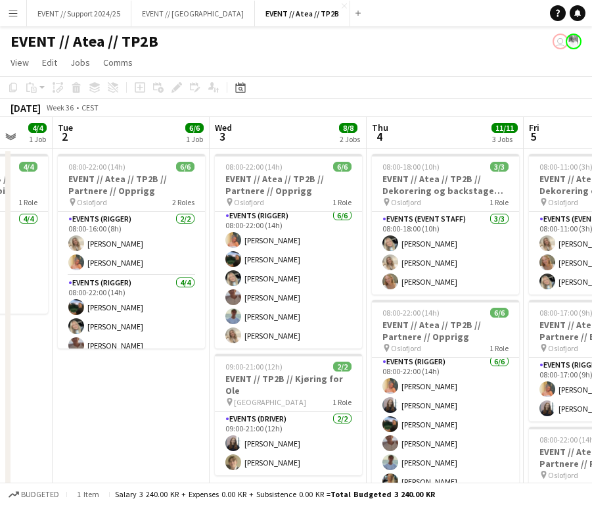
scroll to position [0, 0]
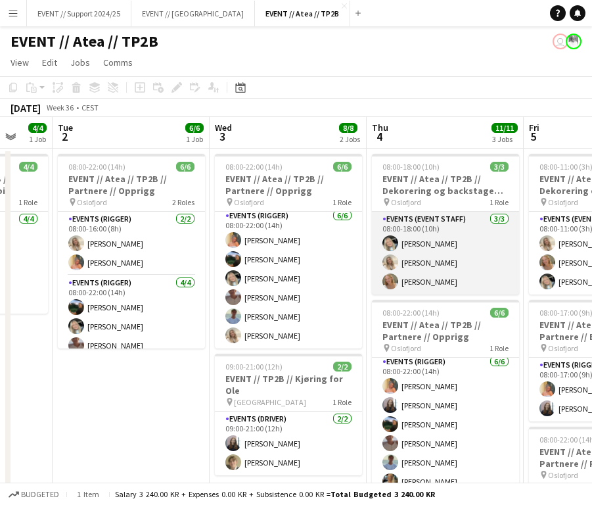
click at [435, 272] on app-card-role "Events (Event Staff) [DATE] 08:00-18:00 (10h) [PERSON_NAME] [PERSON_NAME] [PERS…" at bounding box center [445, 253] width 147 height 83
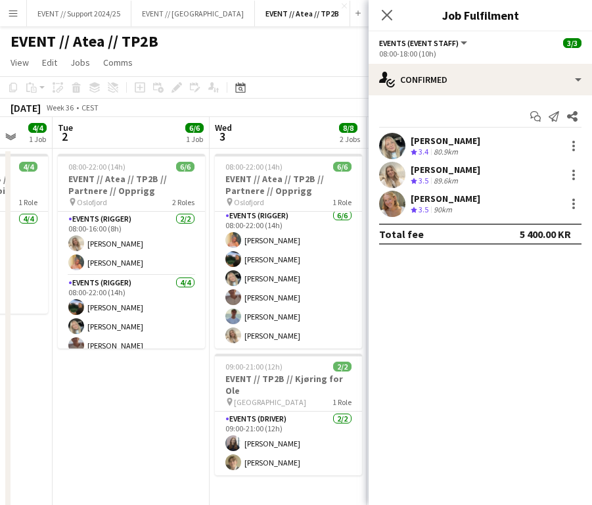
scroll to position [3, 0]
click at [447, 195] on div "[PERSON_NAME]" at bounding box center [446, 199] width 70 height 12
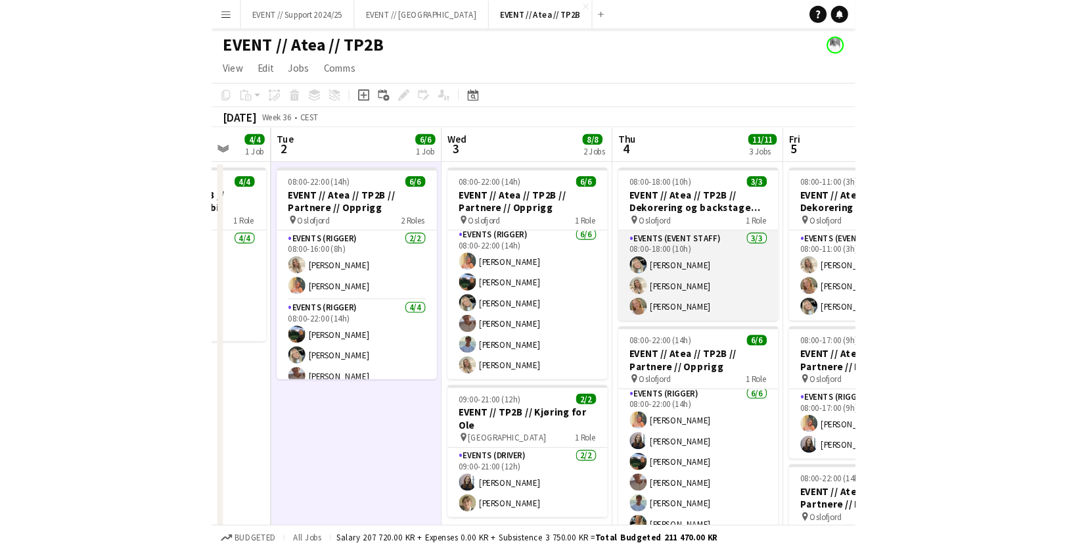
scroll to position [0, 0]
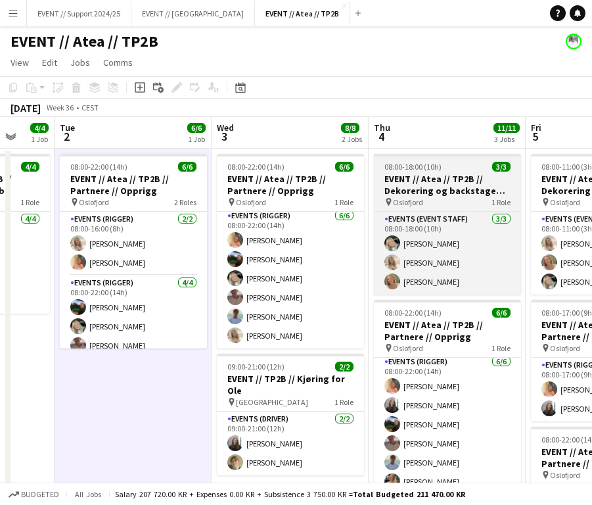
click at [451, 196] on h3 "EVENT // Atea // TP2B // Dekorering og backstage oppsett" at bounding box center [447, 185] width 147 height 24
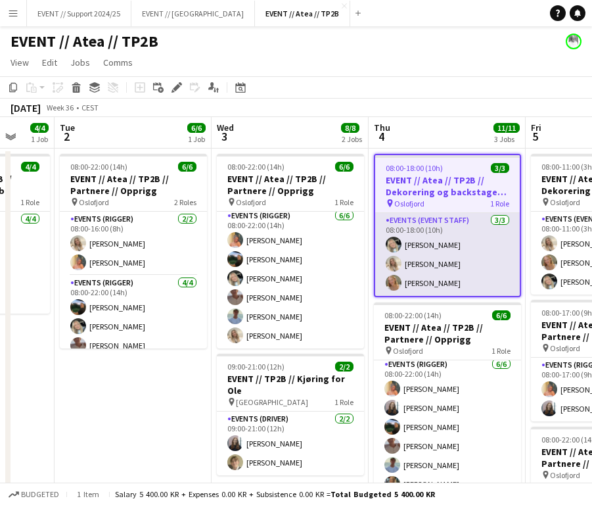
click at [448, 252] on app-card-role "Events (Event Staff) [DATE] 08:00-18:00 (10h) [PERSON_NAME] [PERSON_NAME] [PERS…" at bounding box center [447, 254] width 145 height 83
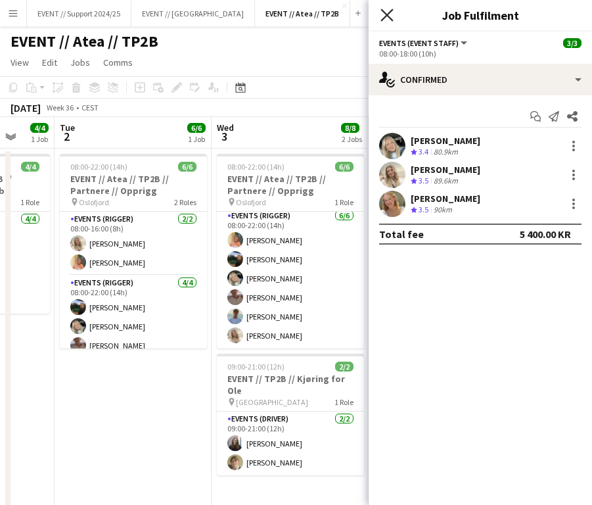
click at [385, 15] on icon "Close pop-in" at bounding box center [386, 15] width 12 height 12
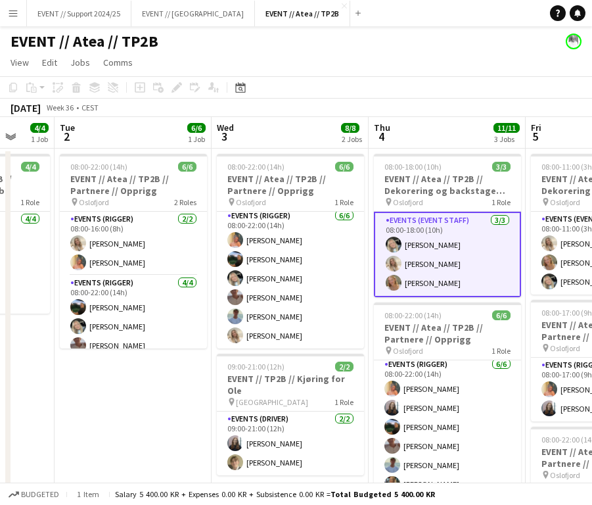
click at [384, 1] on app-navbar "Menu Boards Boards Boards All jobs Status Workforce Workforce My Workforce Recr…" at bounding box center [296, 13] width 592 height 26
